Goal: Transaction & Acquisition: Subscribe to service/newsletter

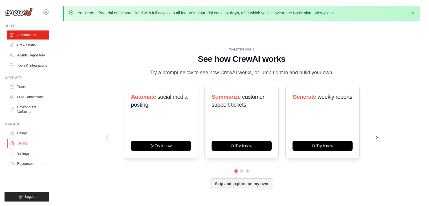
click at [26, 140] on link "Billing" at bounding box center [28, 143] width 43 height 9
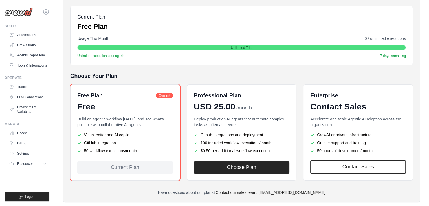
scroll to position [89, 0]
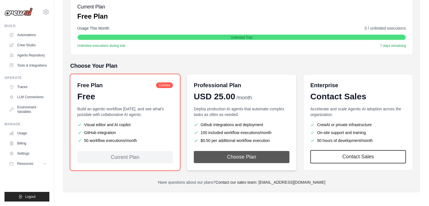
click at [235, 154] on button "Choose Plan" at bounding box center [242, 157] width 96 height 12
